Goal: Task Accomplishment & Management: Use online tool/utility

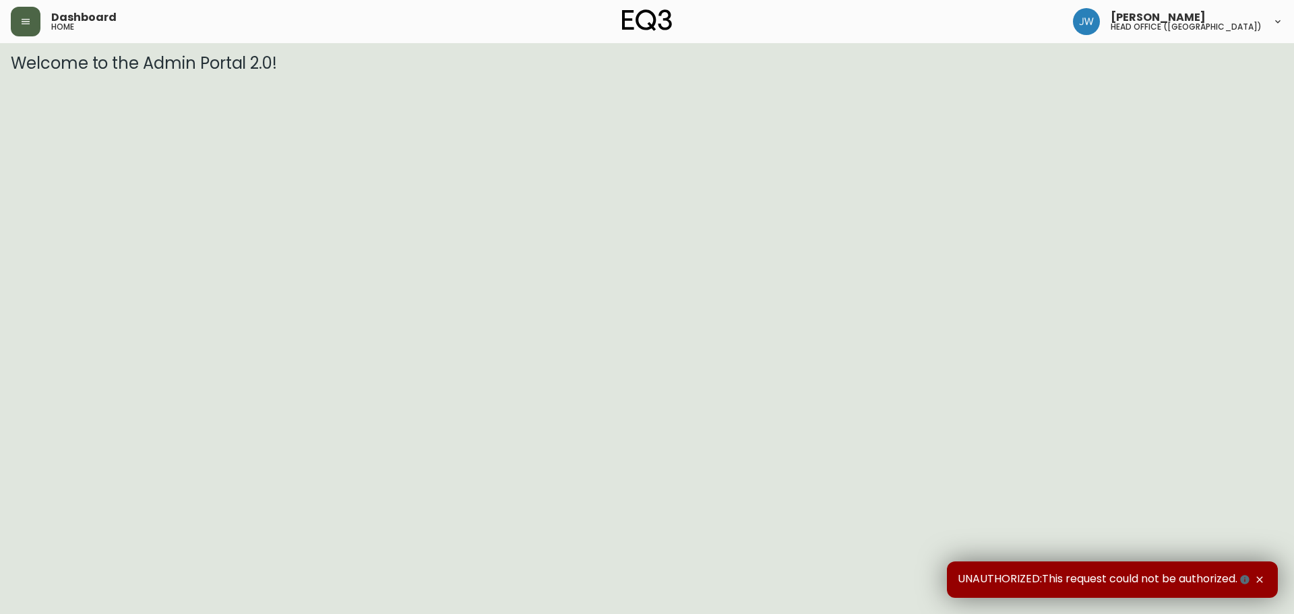
click at [28, 22] on icon "button" at bounding box center [25, 21] width 11 height 11
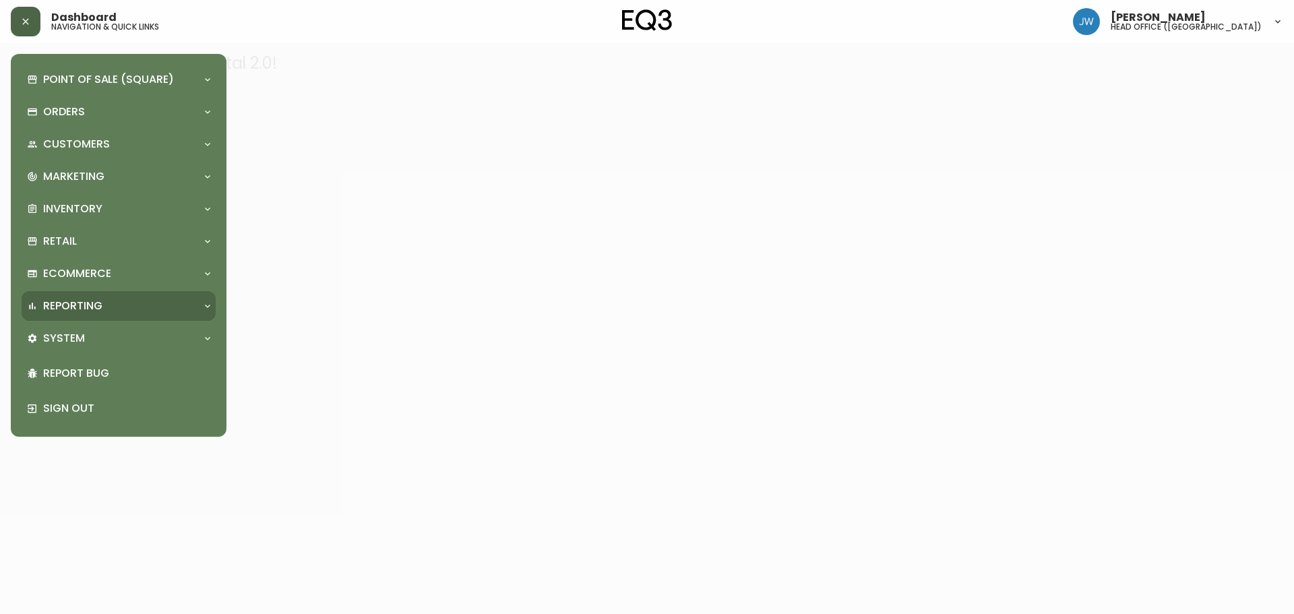
click at [61, 313] on p "Reporting" at bounding box center [72, 306] width 59 height 15
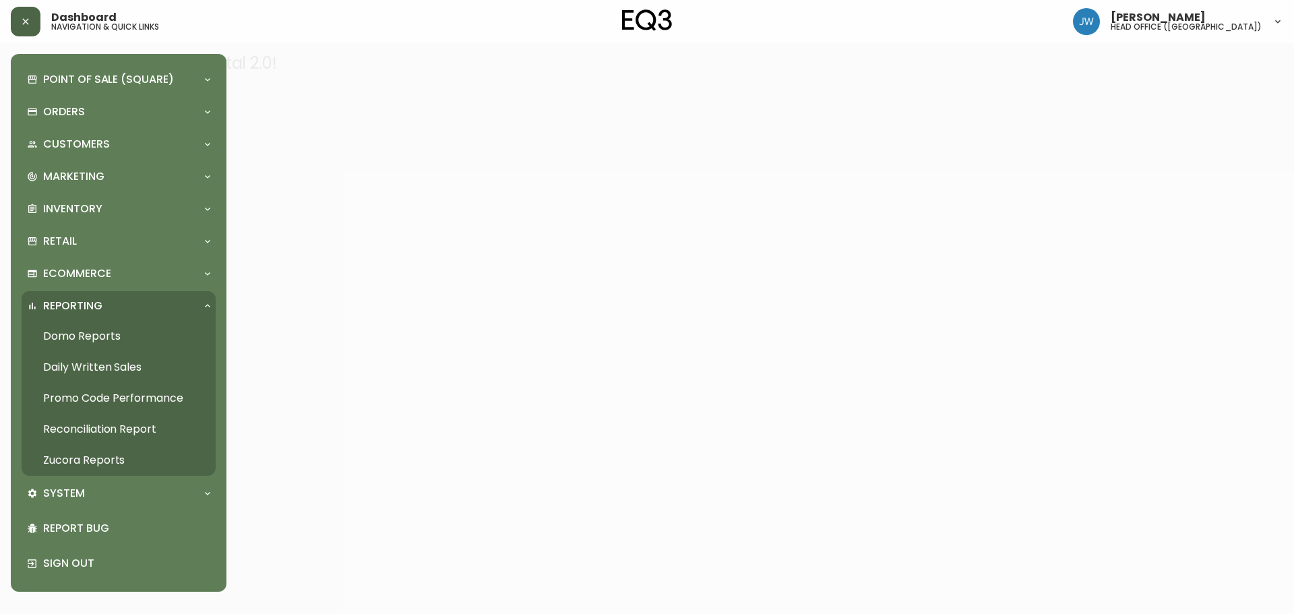
click at [96, 421] on link "Reconciliation Report" at bounding box center [119, 429] width 194 height 31
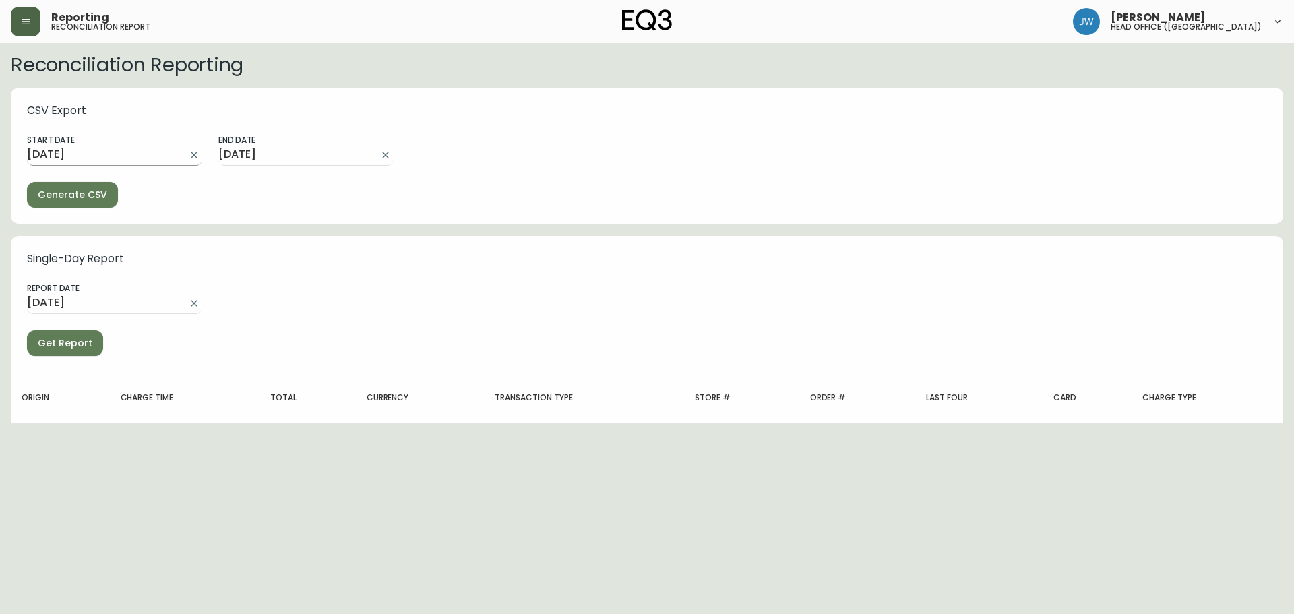
click at [113, 162] on input "[DATE]" at bounding box center [104, 155] width 154 height 22
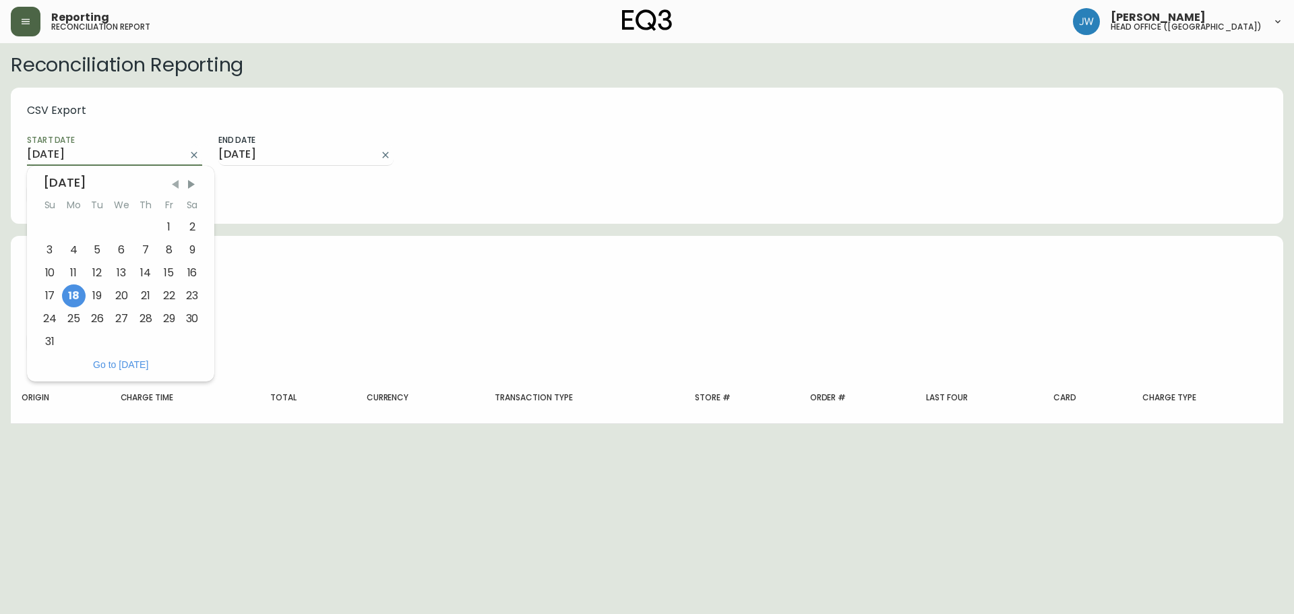
click at [174, 185] on span "Previous Month" at bounding box center [174, 184] width 13 height 13
click at [73, 316] on div "28" at bounding box center [73, 318] width 24 height 23
type input "[DATE]"
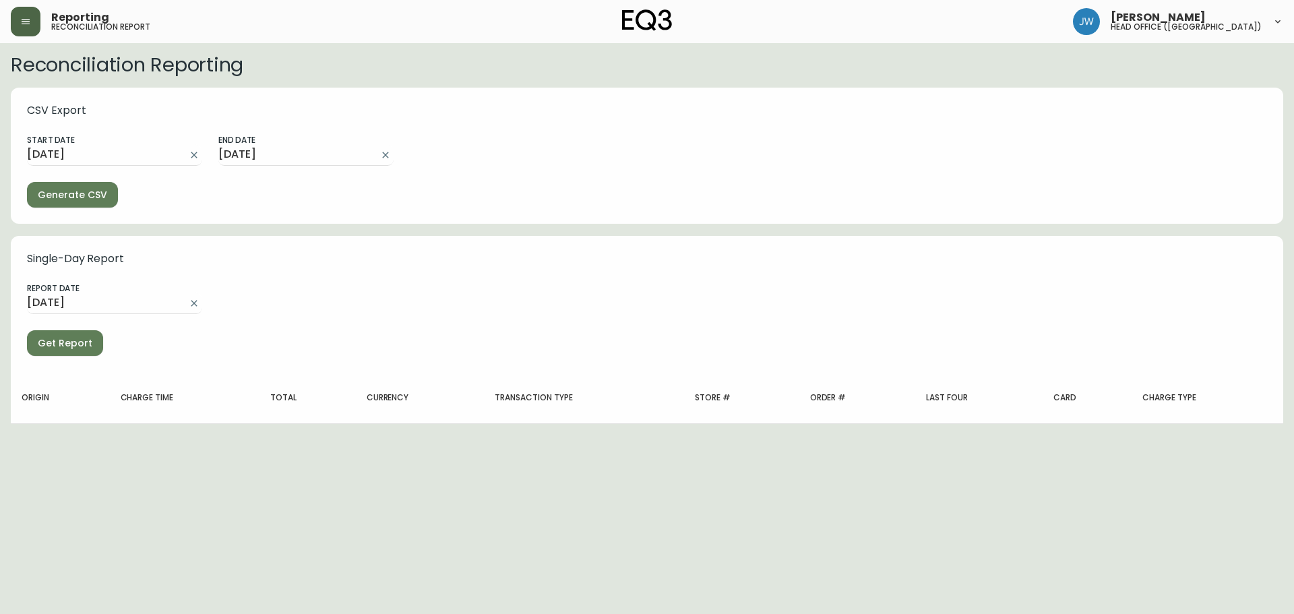
click at [73, 188] on span "Generate CSV" at bounding box center [72, 195] width 69 height 17
